Goal: Task Accomplishment & Management: Use online tool/utility

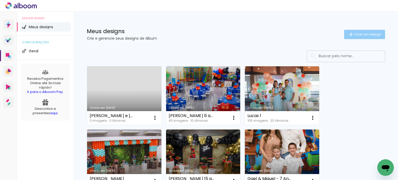
click at [356, 30] on paper-button "Criar um design" at bounding box center [364, 34] width 41 height 9
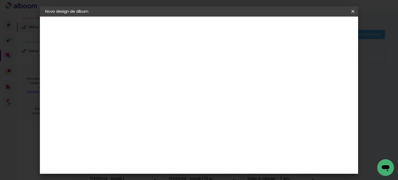
click at [130, 73] on input at bounding box center [130, 70] width 0 height 8
click at [130, 67] on input at bounding box center [130, 70] width 0 height 8
type input "Helena 5 anos"
type paper-input "Helena 5 anos"
click at [0, 0] on slot "Avançar" at bounding box center [0, 0] width 0 height 0
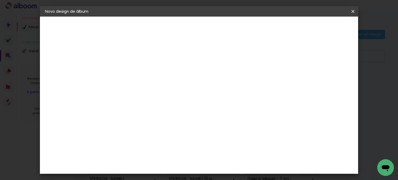
click at [167, 96] on input at bounding box center [143, 98] width 52 height 6
type input "pre"
type paper-input "pre"
click at [134, 142] on div "Premiere" at bounding box center [135, 144] width 19 height 4
click at [0, 0] on slot "Avançar" at bounding box center [0, 0] width 0 height 0
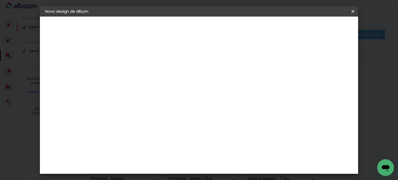
click at [165, 111] on span "15 × 20" at bounding box center [153, 118] width 24 height 14
click at [0, 0] on slot "Avançar" at bounding box center [0, 0] width 0 height 0
click at [321, 27] on span "Iniciar design" at bounding box center [309, 28] width 24 height 4
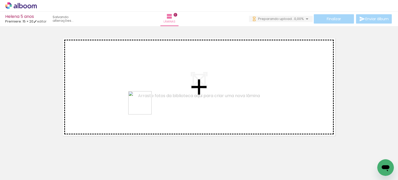
drag, startPoint x: 106, startPoint y: 136, endPoint x: 150, endPoint y: 99, distance: 57.1
click at [150, 99] on quentale-workspace at bounding box center [199, 90] width 398 height 180
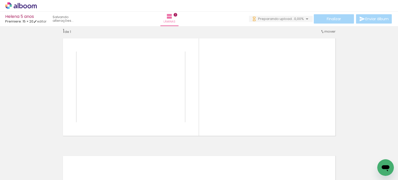
scroll to position [6, 0]
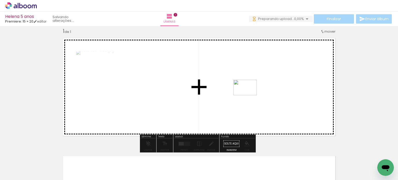
drag, startPoint x: 91, startPoint y: 158, endPoint x: 249, endPoint y: 95, distance: 170.0
click at [249, 95] on quentale-workspace at bounding box center [199, 90] width 398 height 180
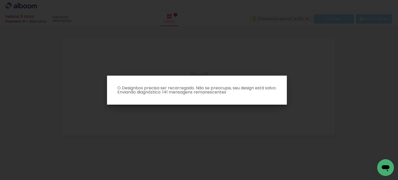
scroll to position [0, 0]
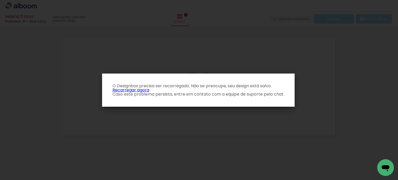
click at [136, 88] on link "Recarregar agora" at bounding box center [130, 90] width 37 height 6
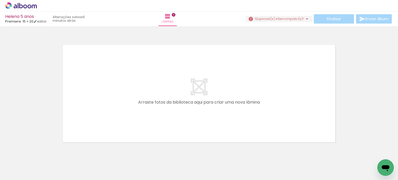
click at [300, 15] on div "Finalizar Enviar álbum" at bounding box center [319, 18] width 147 height 9
click at [298, 18] on span "upload(s) interrompido(s)!" at bounding box center [281, 18] width 46 height 5
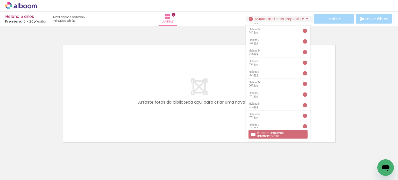
scroll to position [9, 0]
click at [0, 0] on slot "Buscar arquivos interrompidos" at bounding box center [0, 0] width 0 height 0
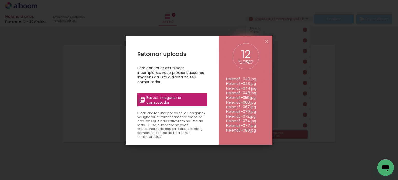
click at [175, 100] on span "Buscar imagens no computador" at bounding box center [175, 99] width 58 height 9
click at [0, 0] on input "file" at bounding box center [0, 0] width 0 height 0
click at [268, 39] on iron-icon at bounding box center [267, 41] width 6 height 6
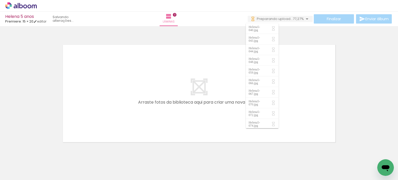
scroll to position [0, 0]
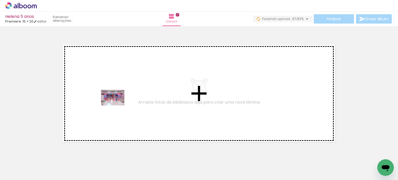
drag, startPoint x: 51, startPoint y: 164, endPoint x: 117, endPoint y: 105, distance: 87.8
click at [117, 105] on quentale-workspace at bounding box center [199, 90] width 398 height 180
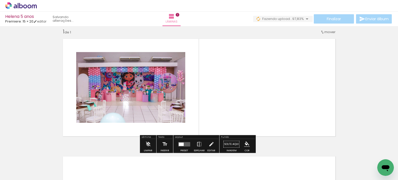
scroll to position [6, 0]
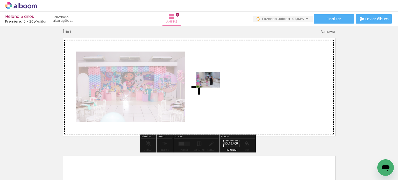
drag, startPoint x: 103, startPoint y: 148, endPoint x: 212, endPoint y: 88, distance: 124.9
click at [212, 88] on quentale-workspace at bounding box center [199, 90] width 398 height 180
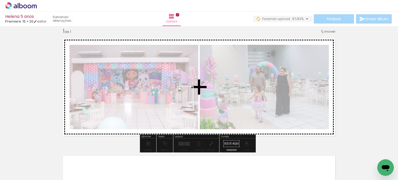
drag, startPoint x: 112, startPoint y: 166, endPoint x: 193, endPoint y: 103, distance: 102.0
click at [193, 102] on quentale-workspace at bounding box center [199, 90] width 398 height 180
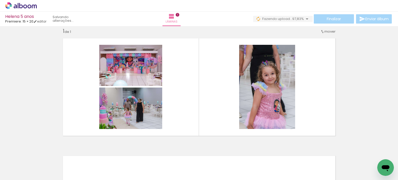
scroll to position [0, 715]
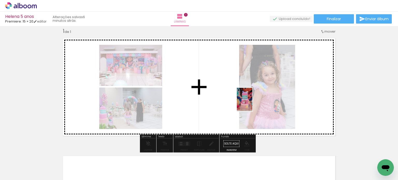
drag, startPoint x: 243, startPoint y: 165, endPoint x: 252, endPoint y: 103, distance: 62.2
click at [252, 103] on quentale-workspace at bounding box center [199, 90] width 398 height 180
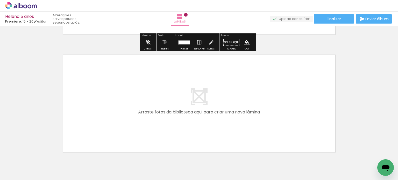
scroll to position [110, 0]
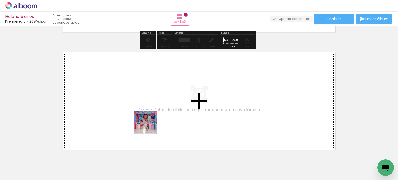
drag, startPoint x: 140, startPoint y: 162, endPoint x: 162, endPoint y: 153, distance: 23.1
click at [151, 121] on quentale-workspace at bounding box center [199, 90] width 398 height 180
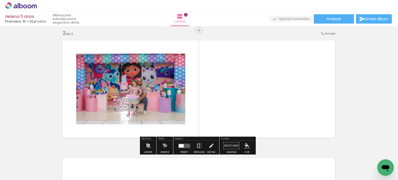
scroll to position [124, 0]
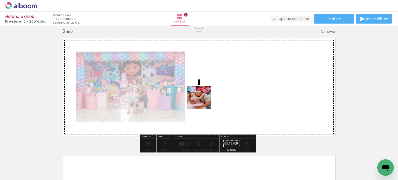
drag, startPoint x: 174, startPoint y: 166, endPoint x: 208, endPoint y: 94, distance: 79.3
click at [208, 94] on quentale-workspace at bounding box center [199, 90] width 398 height 180
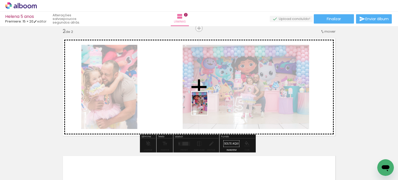
drag, startPoint x: 203, startPoint y: 165, endPoint x: 207, endPoint y: 107, distance: 57.7
click at [207, 107] on quentale-workspace at bounding box center [199, 90] width 398 height 180
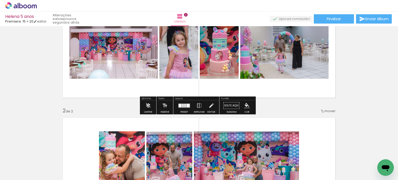
scroll to position [52, 0]
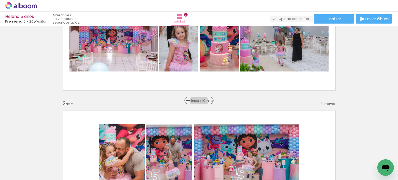
click at [199, 101] on span "Inserir lâmina" at bounding box center [201, 100] width 20 height 3
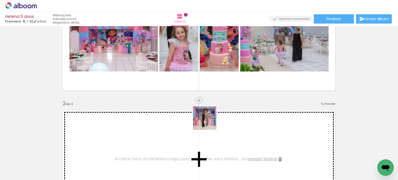
drag, startPoint x: 228, startPoint y: 165, endPoint x: 210, endPoint y: 127, distance: 41.7
click at [209, 123] on quentale-workspace at bounding box center [199, 90] width 398 height 180
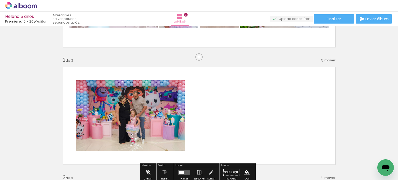
scroll to position [104, 0]
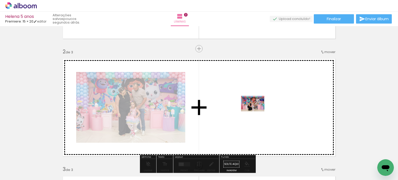
drag, startPoint x: 259, startPoint y: 159, endPoint x: 256, endPoint y: 111, distance: 47.3
click at [256, 111] on quentale-workspace at bounding box center [199, 90] width 398 height 180
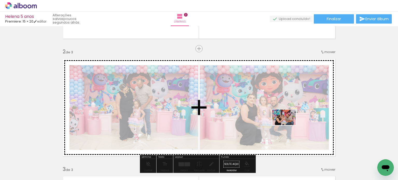
drag, startPoint x: 286, startPoint y: 164, endPoint x: 288, endPoint y: 125, distance: 38.7
click at [288, 125] on quentale-workspace at bounding box center [199, 90] width 398 height 180
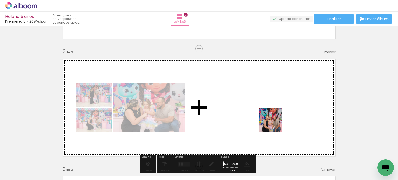
drag, startPoint x: 316, startPoint y: 164, endPoint x: 274, endPoint y: 123, distance: 58.5
click at [274, 123] on quentale-workspace at bounding box center [199, 90] width 398 height 180
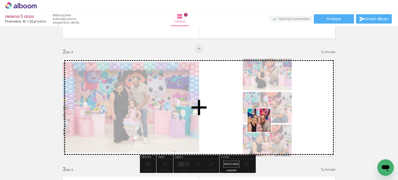
drag, startPoint x: 342, startPoint y: 164, endPoint x: 259, endPoint y: 121, distance: 93.8
click at [259, 121] on quentale-workspace at bounding box center [199, 90] width 398 height 180
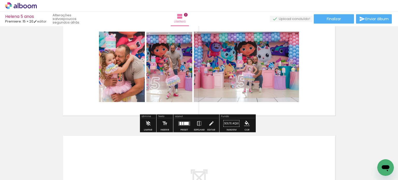
scroll to position [259, 0]
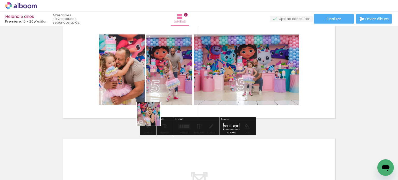
drag, startPoint x: 150, startPoint y: 123, endPoint x: 161, endPoint y: 102, distance: 22.7
click at [161, 102] on quentale-workspace at bounding box center [199, 90] width 398 height 180
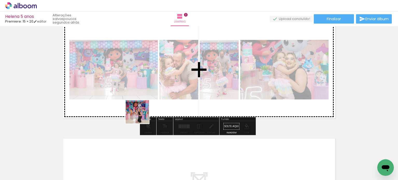
drag, startPoint x: 108, startPoint y: 160, endPoint x: 174, endPoint y: 70, distance: 111.7
click at [174, 70] on quentale-workspace at bounding box center [199, 90] width 398 height 180
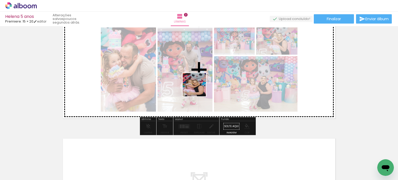
drag, startPoint x: 180, startPoint y: 124, endPoint x: 204, endPoint y: 80, distance: 50.5
click at [204, 80] on quentale-workspace at bounding box center [199, 90] width 398 height 180
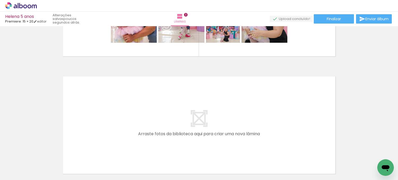
scroll to position [363, 0]
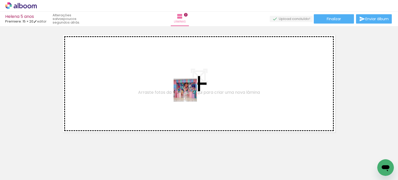
drag, startPoint x: 151, startPoint y: 162, endPoint x: 195, endPoint y: 87, distance: 87.3
click at [195, 87] on quentale-workspace at bounding box center [199, 90] width 398 height 180
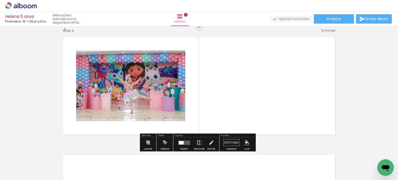
scroll to position [359, 0]
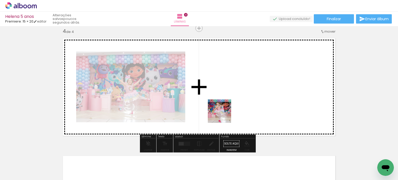
drag, startPoint x: 184, startPoint y: 165, endPoint x: 232, endPoint y: 103, distance: 78.1
click at [232, 103] on quentale-workspace at bounding box center [199, 90] width 398 height 180
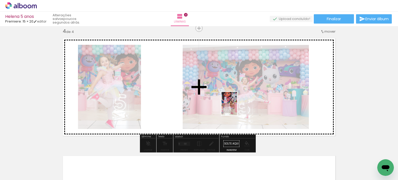
drag, startPoint x: 211, startPoint y: 165, endPoint x: 237, endPoint y: 108, distance: 62.5
click at [237, 108] on quentale-workspace at bounding box center [199, 90] width 398 height 180
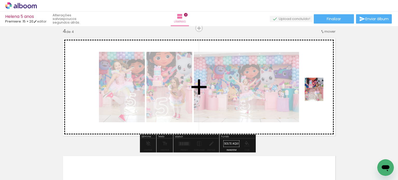
drag, startPoint x: 242, startPoint y: 164, endPoint x: 328, endPoint y: 87, distance: 115.4
click at [328, 87] on quentale-workspace at bounding box center [199, 90] width 398 height 180
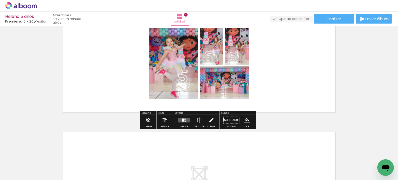
scroll to position [385, 0]
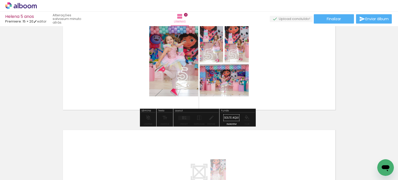
drag, startPoint x: 211, startPoint y: 176, endPoint x: 226, endPoint y: 175, distance: 14.8
click at [0, 0] on slot at bounding box center [0, 0] width 0 height 0
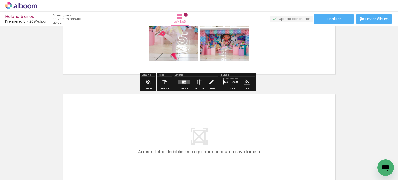
scroll to position [487, 0]
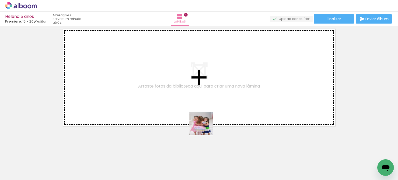
drag, startPoint x: 205, startPoint y: 127, endPoint x: 216, endPoint y: 164, distance: 38.3
click at [207, 107] on quentale-workspace at bounding box center [199, 90] width 398 height 180
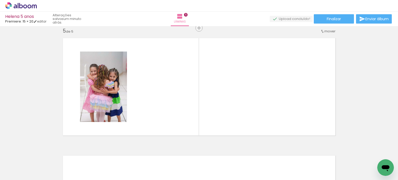
scroll to position [477, 0]
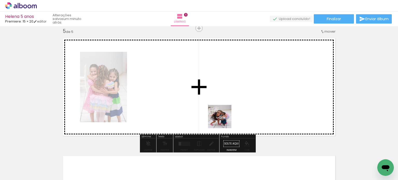
drag, startPoint x: 223, startPoint y: 131, endPoint x: 223, endPoint y: 112, distance: 18.7
click at [223, 112] on quentale-workspace at bounding box center [199, 90] width 398 height 180
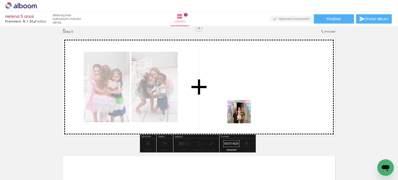
drag, startPoint x: 246, startPoint y: 164, endPoint x: 243, endPoint y: 115, distance: 49.1
click at [243, 115] on quentale-workspace at bounding box center [199, 90] width 398 height 180
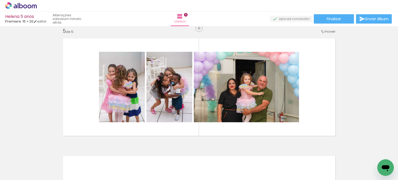
scroll to position [0, 663]
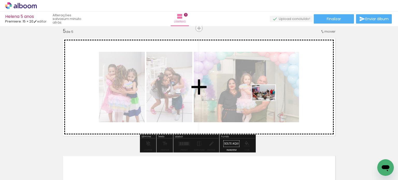
drag, startPoint x: 241, startPoint y: 167, endPoint x: 267, endPoint y: 101, distance: 71.8
click at [267, 101] on quentale-workspace at bounding box center [199, 90] width 398 height 180
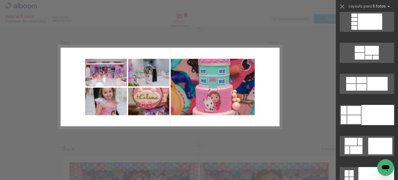
scroll to position [12925, 0]
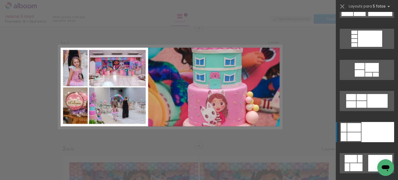
click at [358, 126] on div at bounding box center [354, 127] width 14 height 9
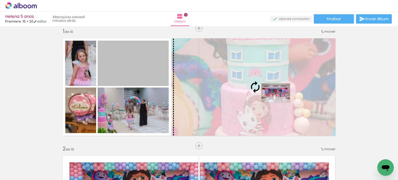
drag, startPoint x: 129, startPoint y: 61, endPoint x: 274, endPoint y: 93, distance: 148.5
click at [0, 0] on slot at bounding box center [0, 0] width 0 height 0
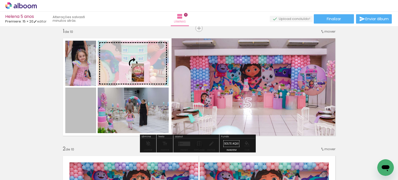
drag, startPoint x: 83, startPoint y: 107, endPoint x: 136, endPoint y: 73, distance: 62.8
click at [0, 0] on slot at bounding box center [0, 0] width 0 height 0
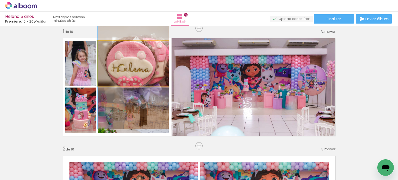
drag, startPoint x: 144, startPoint y: 68, endPoint x: 141, endPoint y: 81, distance: 12.8
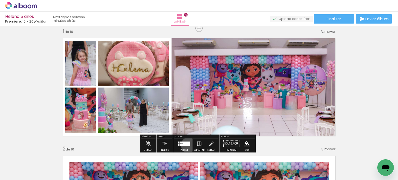
click at [188, 145] on div at bounding box center [186, 144] width 7 height 4
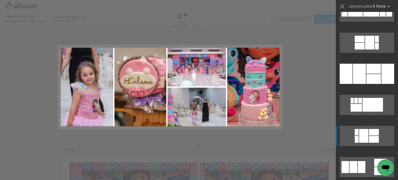
scroll to position [415, 0]
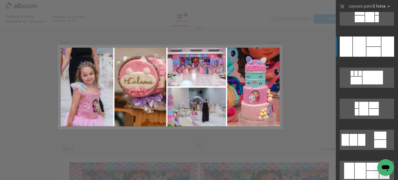
click at [373, 54] on div at bounding box center [373, 52] width 15 height 10
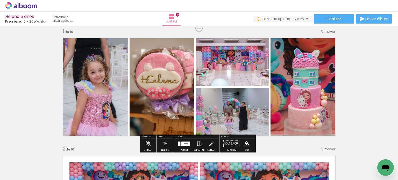
scroll to position [0, 1010]
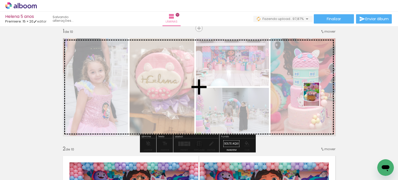
drag, startPoint x: 376, startPoint y: 156, endPoint x: 319, endPoint y: 98, distance: 80.5
click at [319, 98] on quentale-workspace at bounding box center [199, 90] width 398 height 180
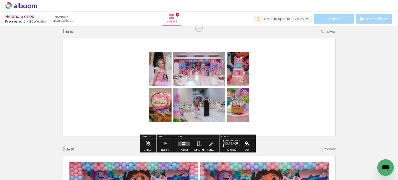
click at [181, 142] on quentale-layouter at bounding box center [184, 144] width 12 height 4
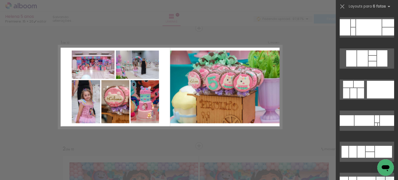
scroll to position [1866, 0]
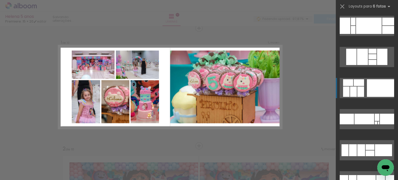
click at [364, 87] on quentale-layouter at bounding box center [367, 88] width 54 height 20
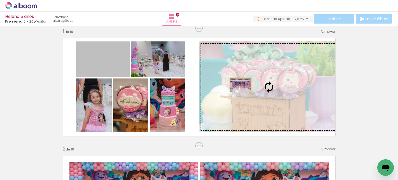
drag, startPoint x: 117, startPoint y: 70, endPoint x: 239, endPoint y: 85, distance: 123.4
click at [0, 0] on slot at bounding box center [0, 0] width 0 height 0
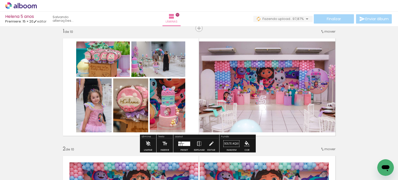
click at [182, 144] on div at bounding box center [183, 145] width 2 height 2
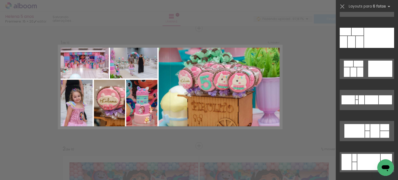
scroll to position [2032, 0]
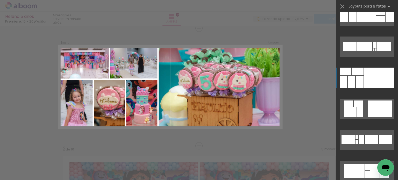
click at [367, 75] on div at bounding box center [379, 78] width 30 height 20
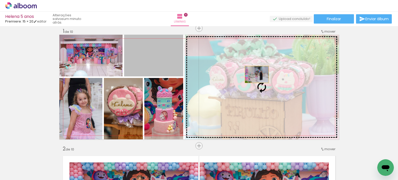
drag, startPoint x: 156, startPoint y: 62, endPoint x: 287, endPoint y: 78, distance: 131.6
click at [0, 0] on slot at bounding box center [0, 0] width 0 height 0
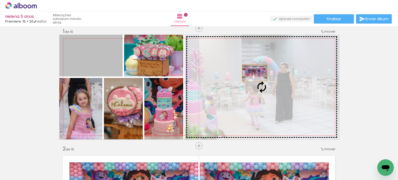
drag, startPoint x: 97, startPoint y: 56, endPoint x: 253, endPoint y: 73, distance: 156.4
click at [0, 0] on slot at bounding box center [0, 0] width 0 height 0
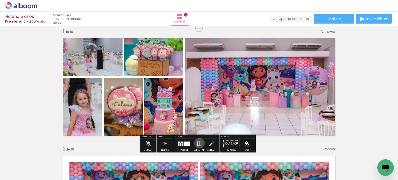
click at [198, 143] on iron-icon at bounding box center [199, 144] width 6 height 10
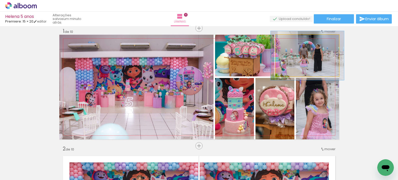
click at [290, 40] on div at bounding box center [291, 40] width 8 height 8
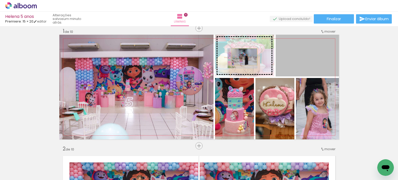
drag, startPoint x: 309, startPoint y: 55, endPoint x: 242, endPoint y: 57, distance: 66.4
click at [0, 0] on slot at bounding box center [0, 0] width 0 height 0
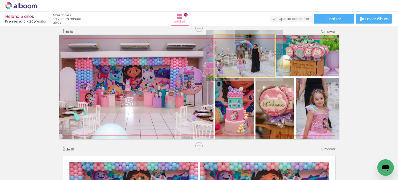
drag, startPoint x: 226, startPoint y: 41, endPoint x: 230, endPoint y: 40, distance: 3.9
type paper-slider "122"
click at [230, 40] on div at bounding box center [231, 40] width 5 height 5
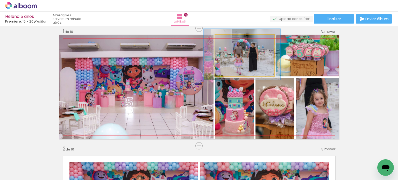
drag, startPoint x: 244, startPoint y: 56, endPoint x: 242, endPoint y: 55, distance: 2.9
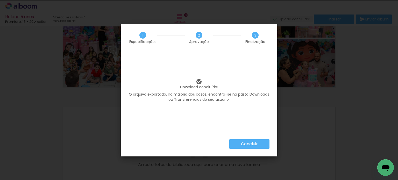
scroll to position [1114, 0]
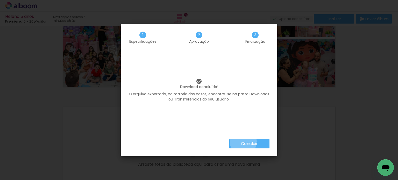
click at [0, 0] on slot "Concluir" at bounding box center [0, 0] width 0 height 0
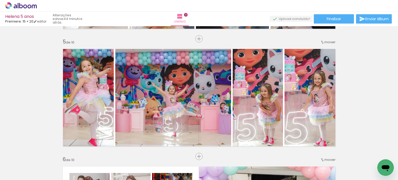
scroll to position [415, 0]
